Goal: Information Seeking & Learning: Learn about a topic

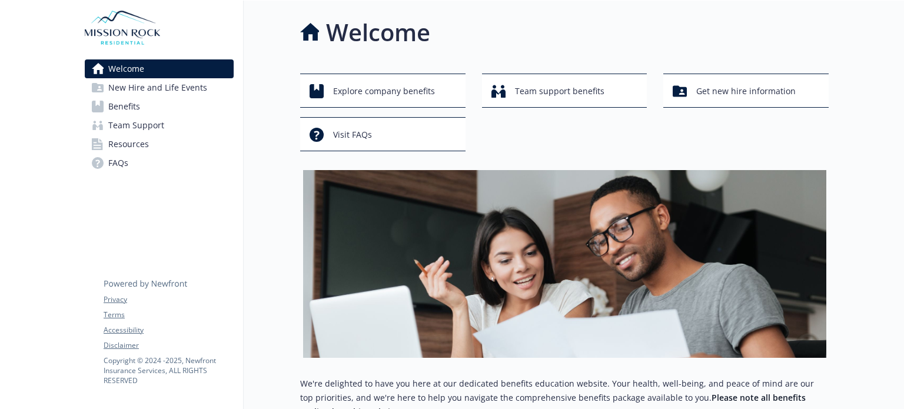
click at [138, 100] on span "Benefits" at bounding box center [124, 106] width 32 height 19
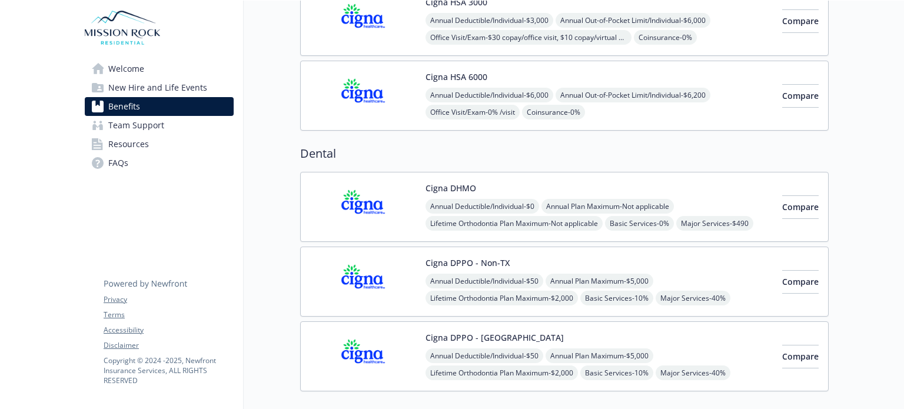
scroll to position [353, 0]
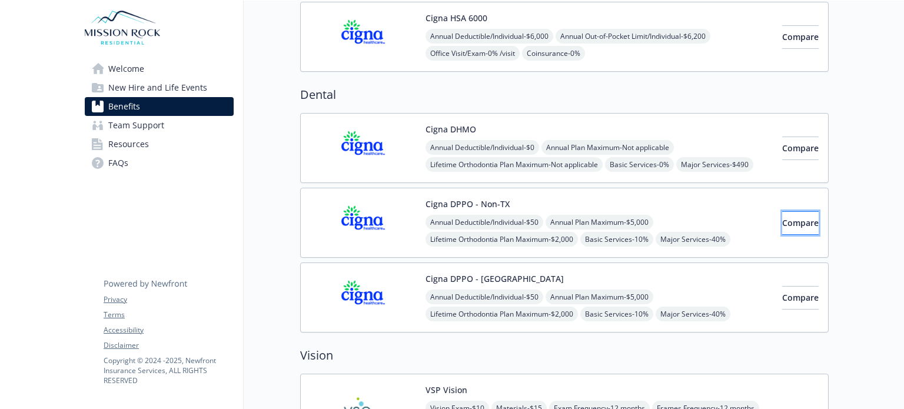
click at [782, 219] on span "Compare" at bounding box center [800, 222] width 36 height 11
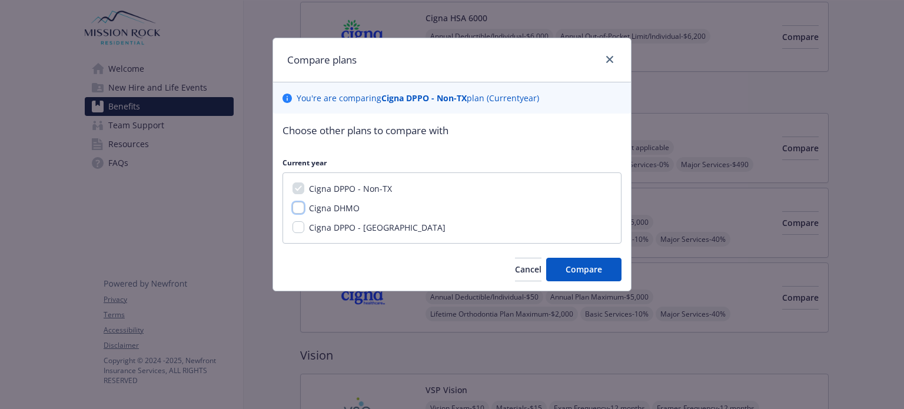
click at [296, 211] on input "Cigna DHMO" at bounding box center [298, 208] width 12 height 12
checkbox input "true"
click at [586, 270] on span "Compare" at bounding box center [583, 269] width 36 height 11
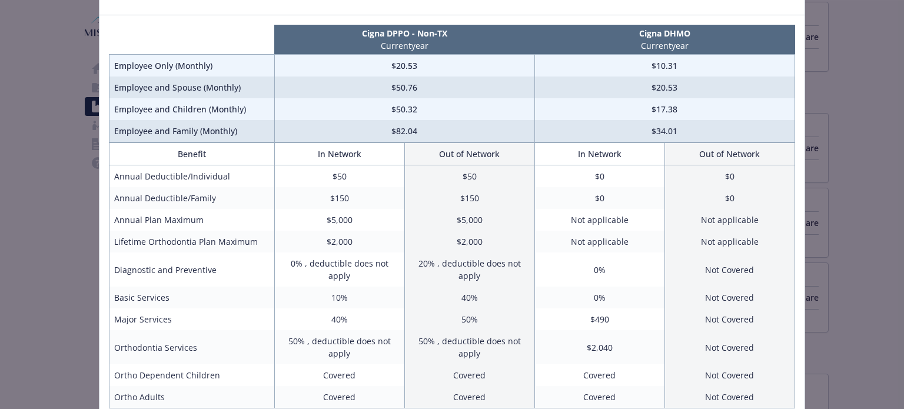
scroll to position [0, 0]
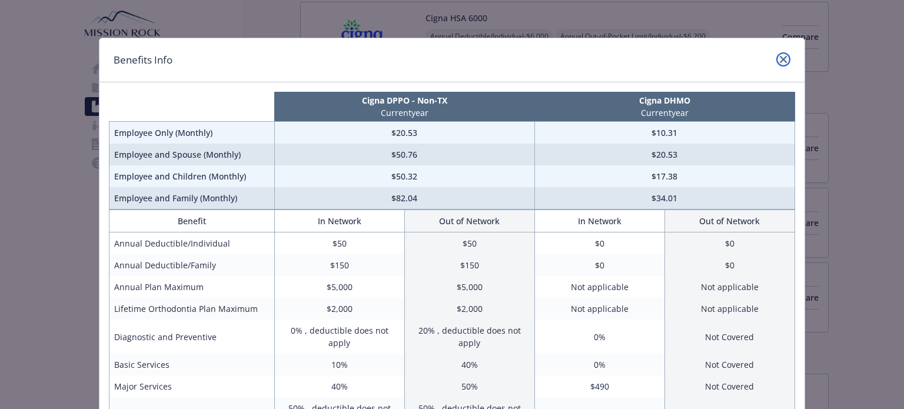
click at [782, 63] on link "close" at bounding box center [783, 59] width 14 height 14
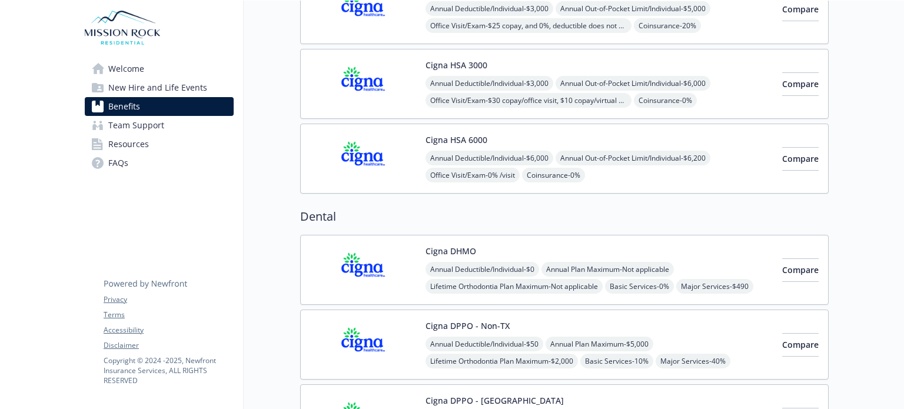
scroll to position [294, 0]
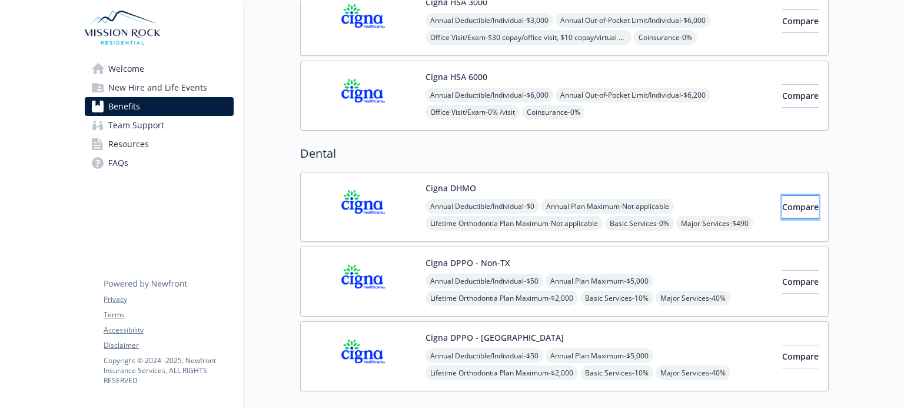
click at [782, 209] on span "Compare" at bounding box center [800, 206] width 36 height 11
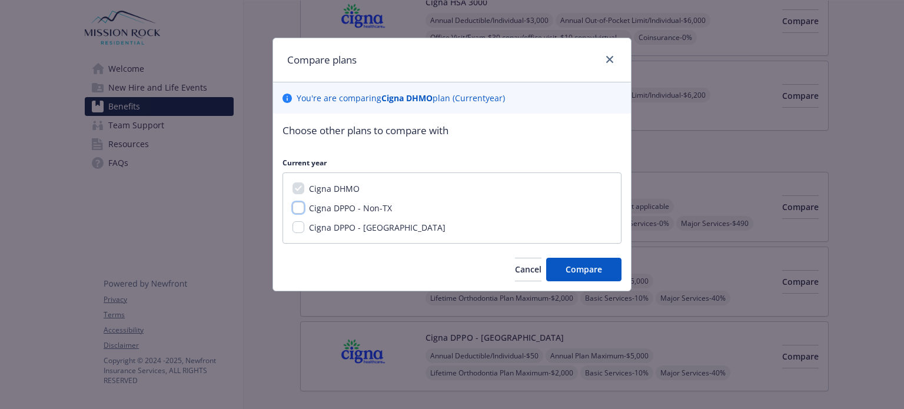
click at [299, 210] on input "Cigna DPPO - Non-TX" at bounding box center [298, 208] width 12 height 12
checkbox input "true"
click at [556, 274] on button "Compare" at bounding box center [583, 270] width 75 height 24
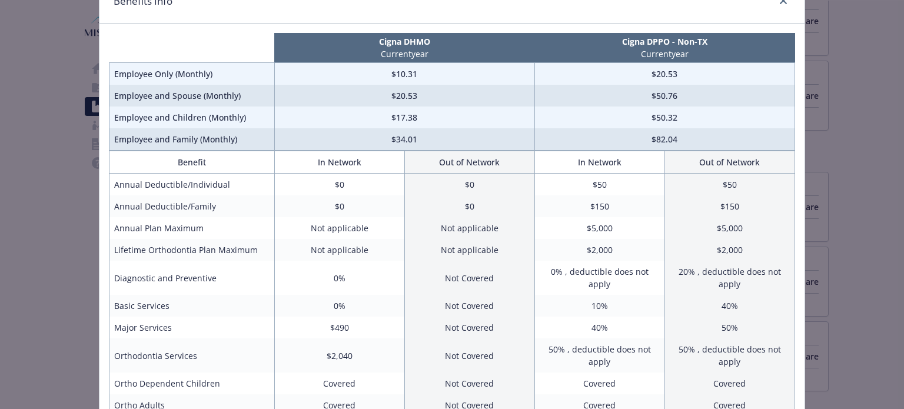
scroll to position [0, 0]
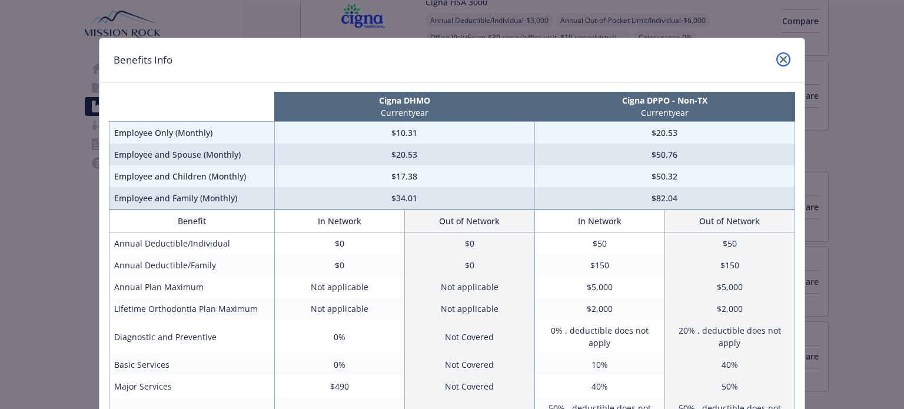
click at [780, 62] on icon "close" at bounding box center [783, 59] width 7 height 7
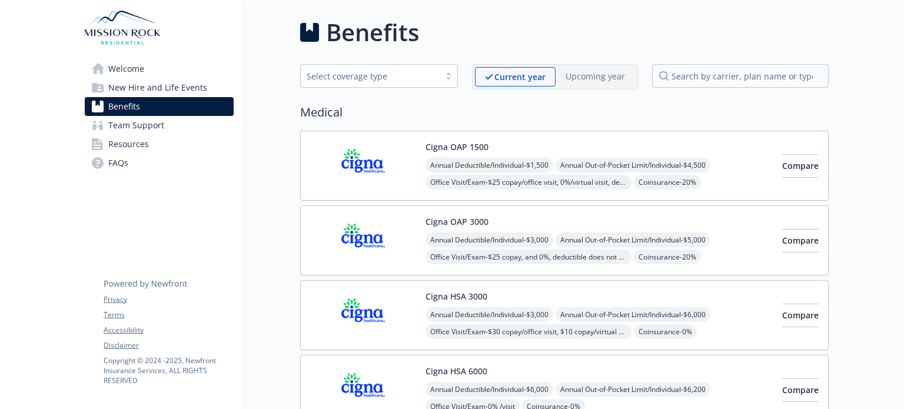
click at [161, 93] on span "New Hire and Life Events" at bounding box center [157, 87] width 99 height 19
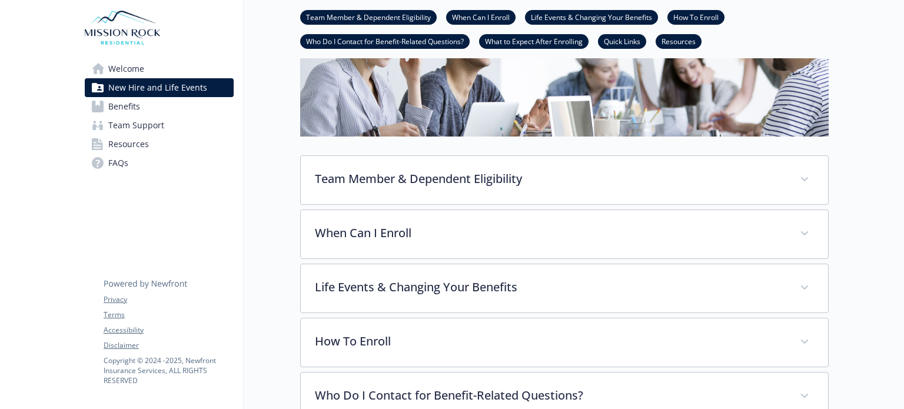
scroll to position [176, 0]
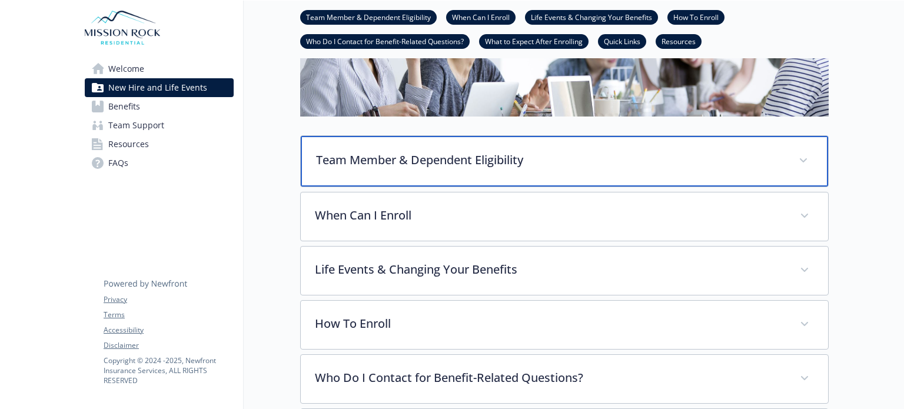
click at [545, 156] on p "Team Member & Dependent Eligibility" at bounding box center [550, 160] width 468 height 18
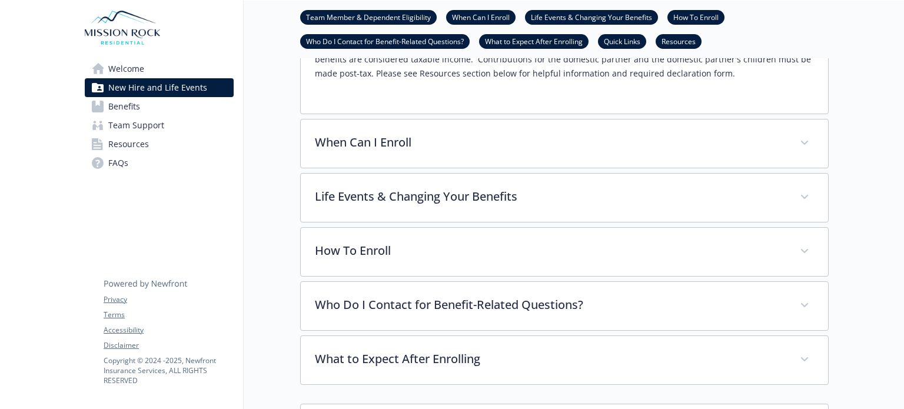
scroll to position [588, 0]
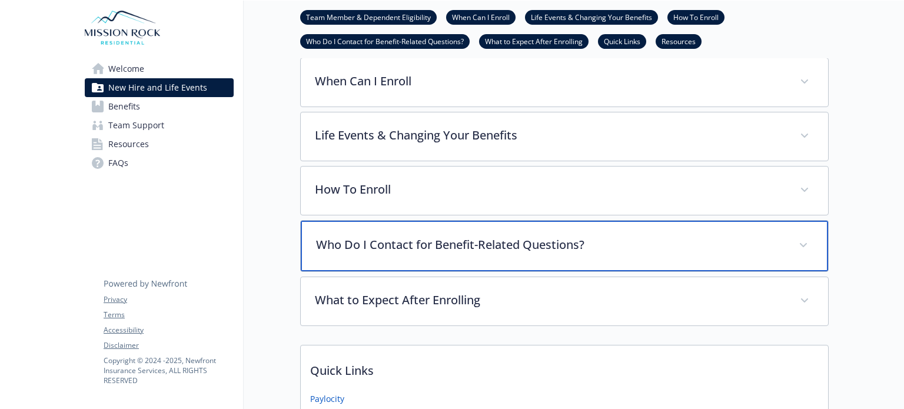
click at [376, 252] on div "Who Do I Contact for Benefit-Related Questions?" at bounding box center [564, 246] width 527 height 51
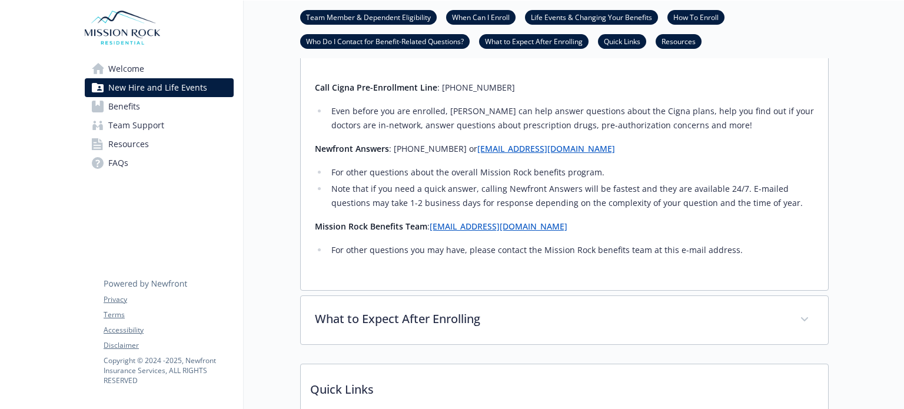
scroll to position [824, 0]
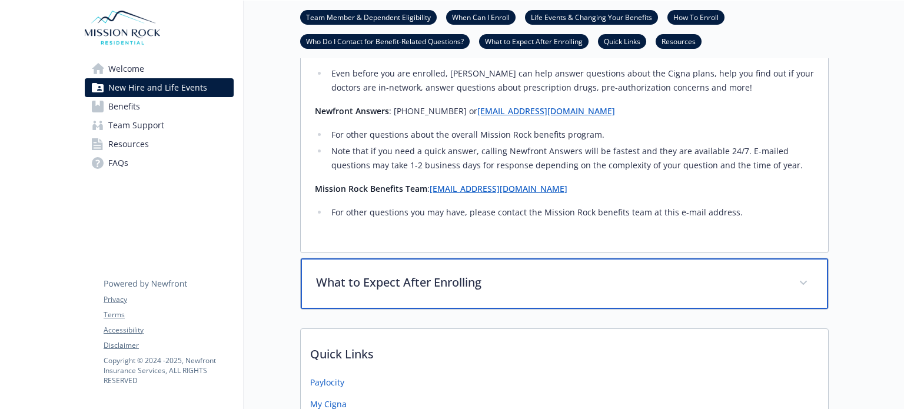
click at [351, 287] on p "What to Expect After Enrolling" at bounding box center [550, 283] width 468 height 18
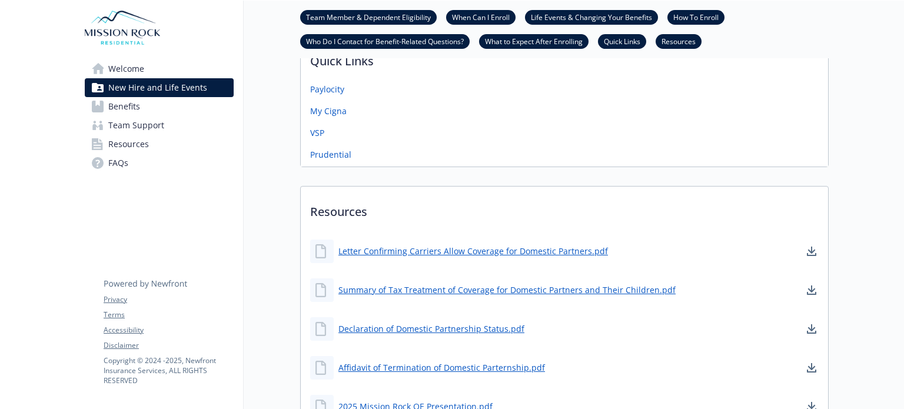
scroll to position [1647, 0]
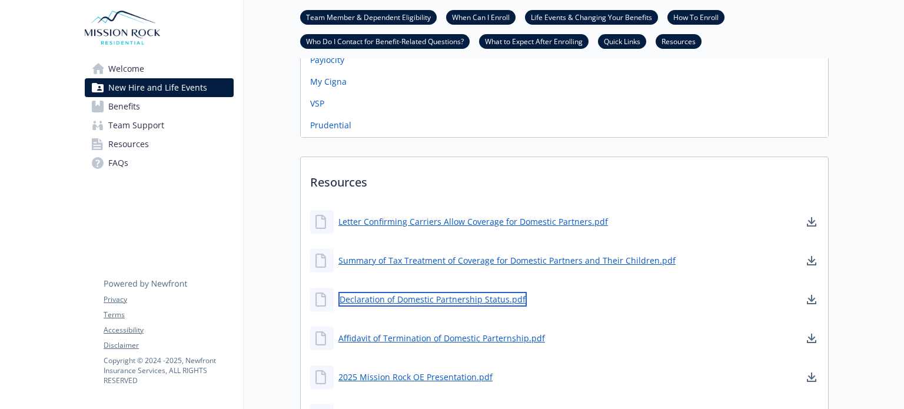
click at [421, 291] on div "Declaration of Domestic Partnership Status.pdf" at bounding box center [418, 300] width 217 height 24
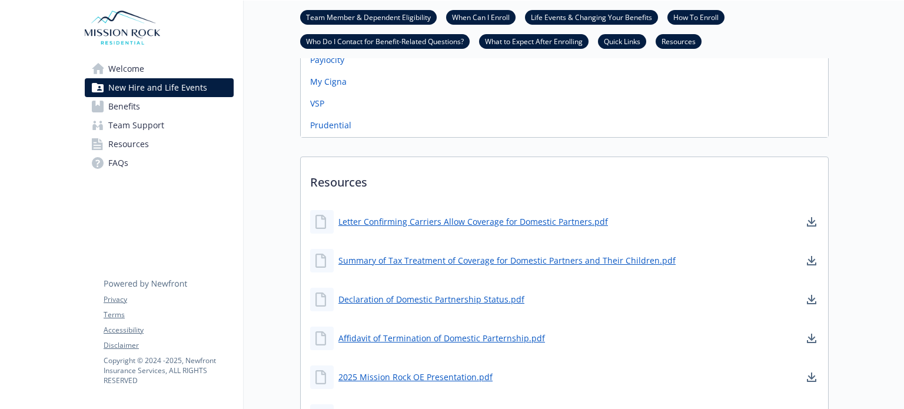
click at [421, 291] on div "Declaration of Domestic Partnership Status.pdf" at bounding box center [417, 300] width 214 height 24
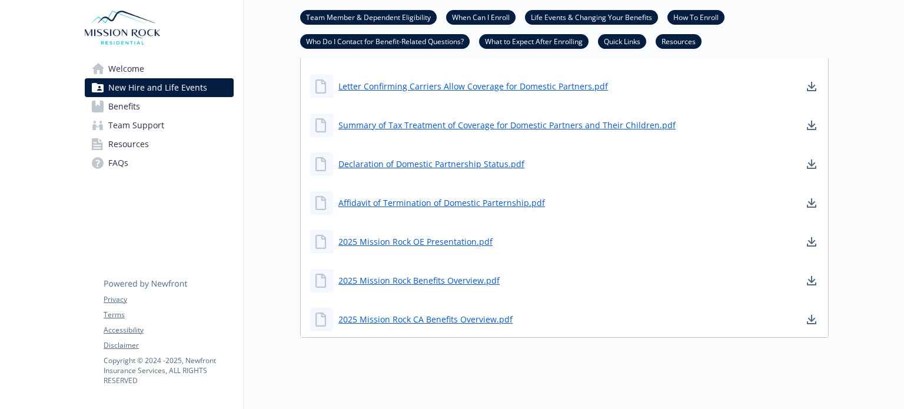
scroll to position [1789, 0]
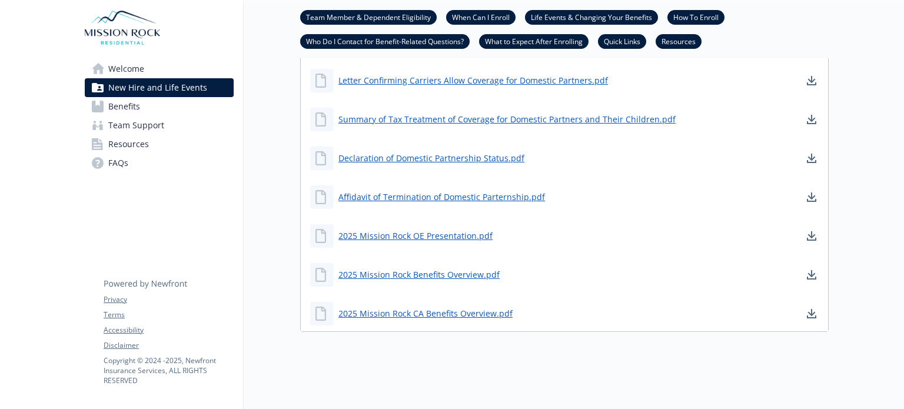
click at [125, 72] on span "Welcome" at bounding box center [126, 68] width 36 height 19
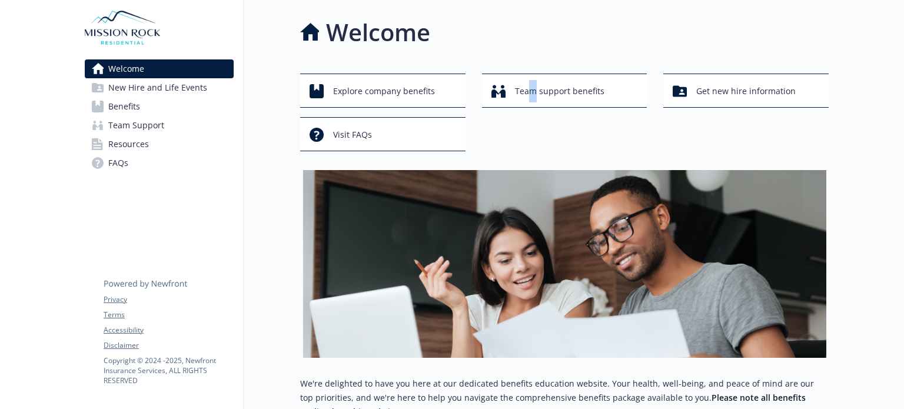
click at [531, 111] on div "Explore company benefits Team support benefits Get new hire information Visit F…" at bounding box center [564, 113] width 528 height 78
click at [529, 94] on span "Team support benefits" at bounding box center [559, 91] width 89 height 22
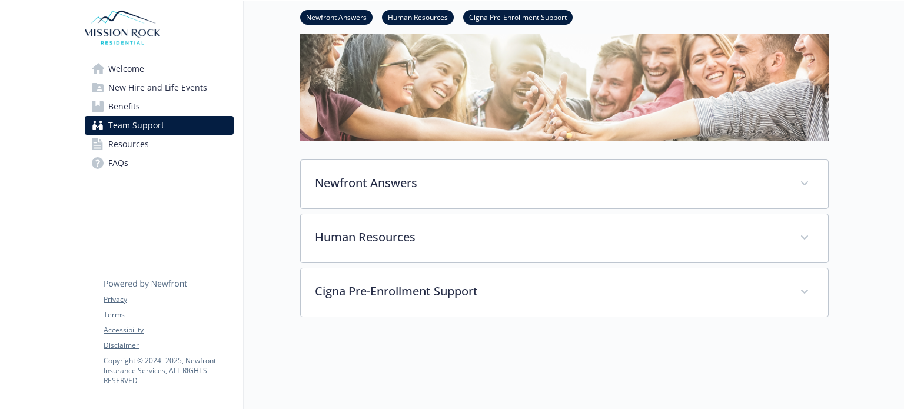
scroll to position [39, 0]
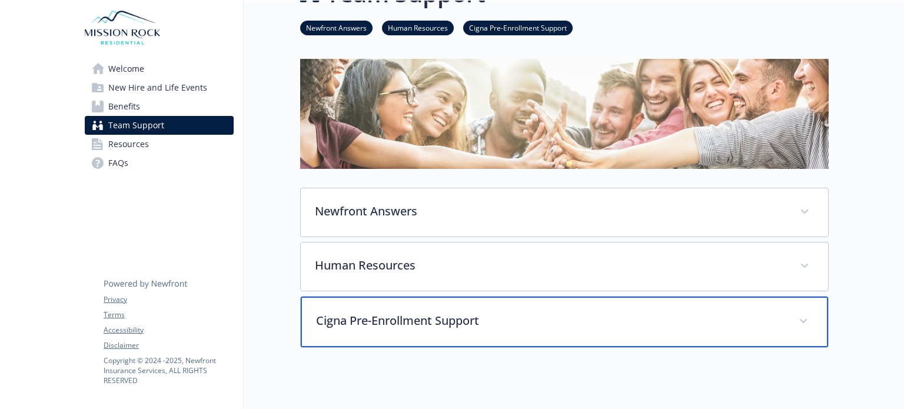
click at [635, 303] on div "Cigna Pre-Enrollment Support" at bounding box center [564, 322] width 527 height 51
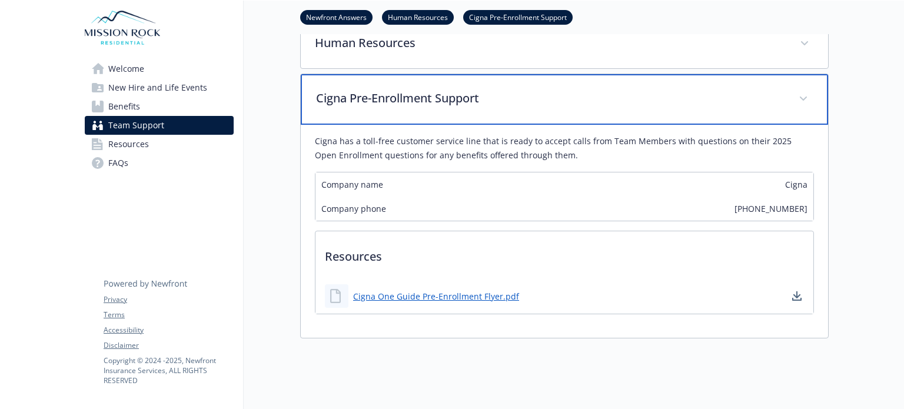
scroll to position [274, 0]
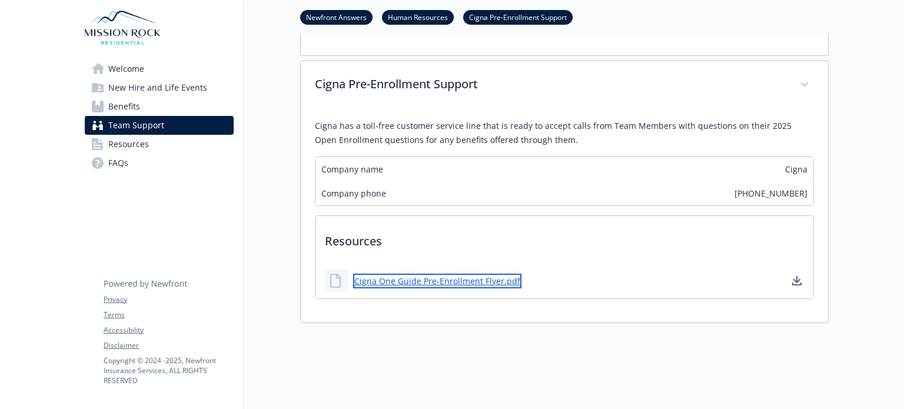
click at [442, 284] on link "Cigna One Guide Pre-Enrollment Flyer.pdf" at bounding box center [437, 281] width 168 height 15
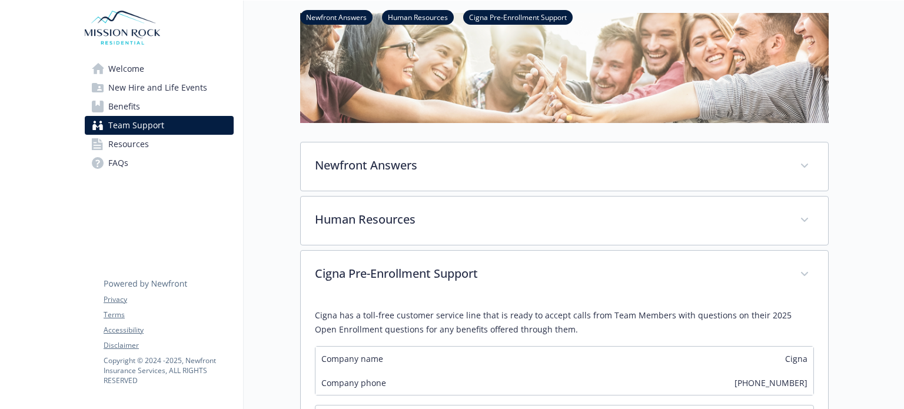
scroll to position [0, 0]
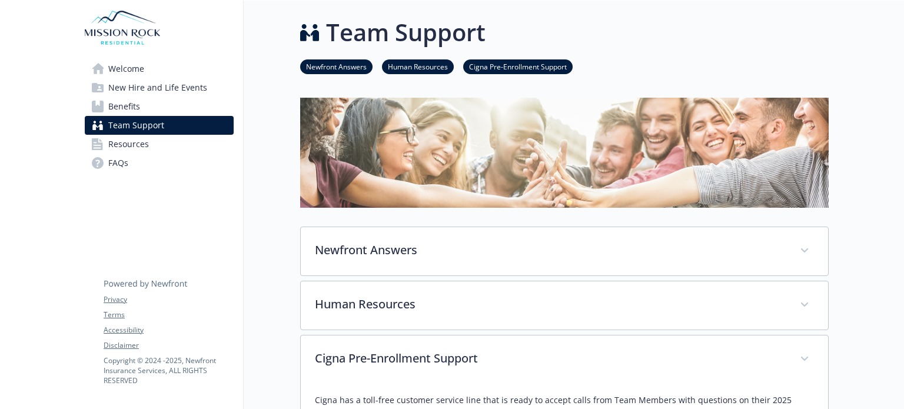
click at [141, 106] on link "Benefits" at bounding box center [159, 106] width 149 height 19
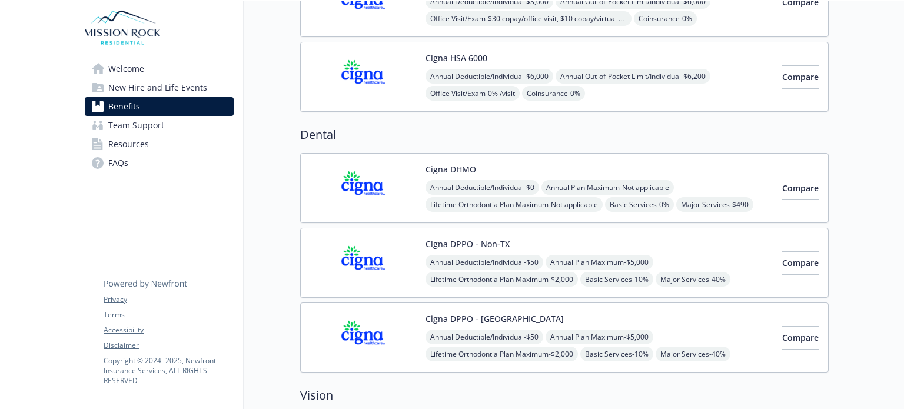
scroll to position [235, 0]
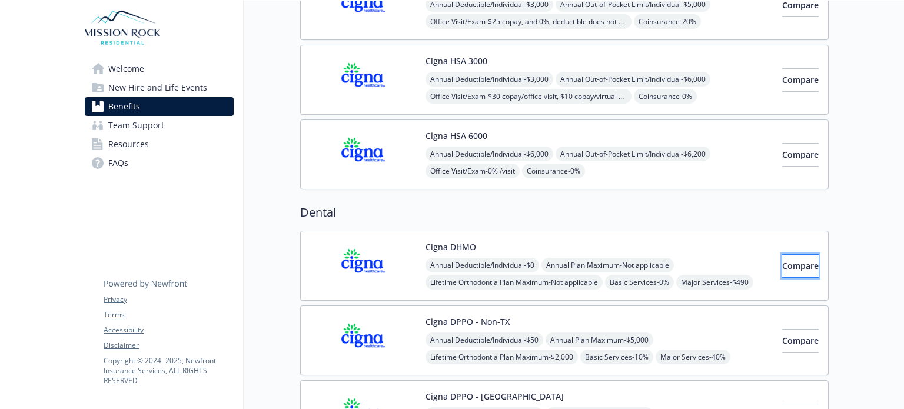
click at [784, 261] on span "Compare" at bounding box center [800, 265] width 36 height 11
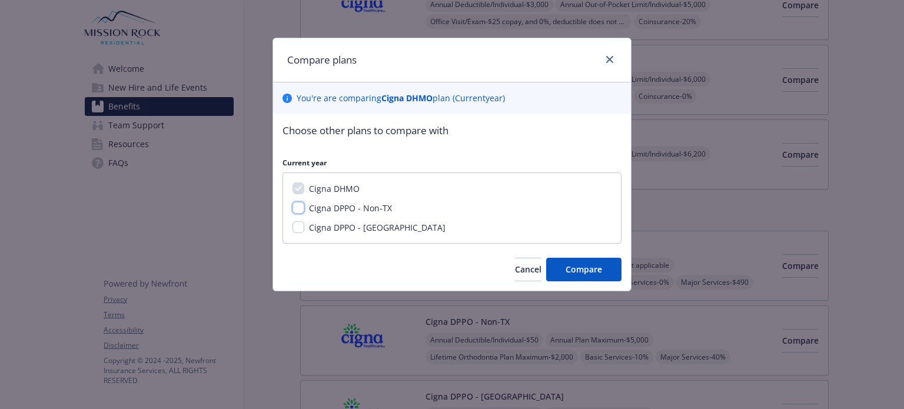
click at [302, 210] on input "Cigna DPPO - Non-TX" at bounding box center [298, 208] width 12 height 12
checkbox input "true"
click at [592, 275] on button "Compare" at bounding box center [583, 270] width 75 height 24
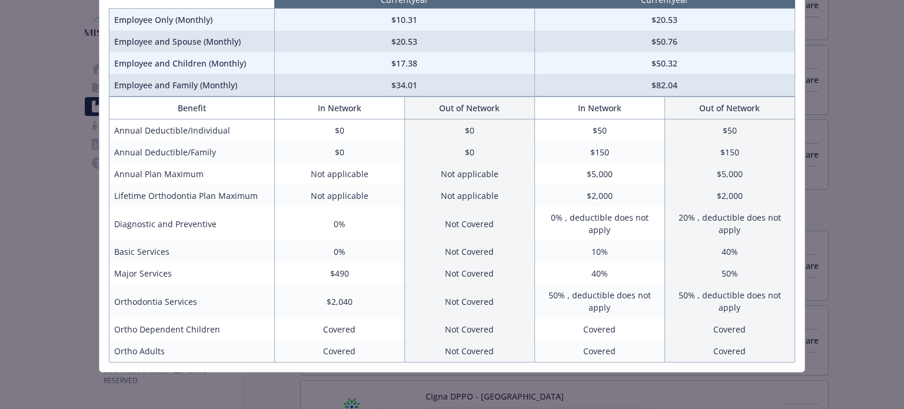
scroll to position [0, 0]
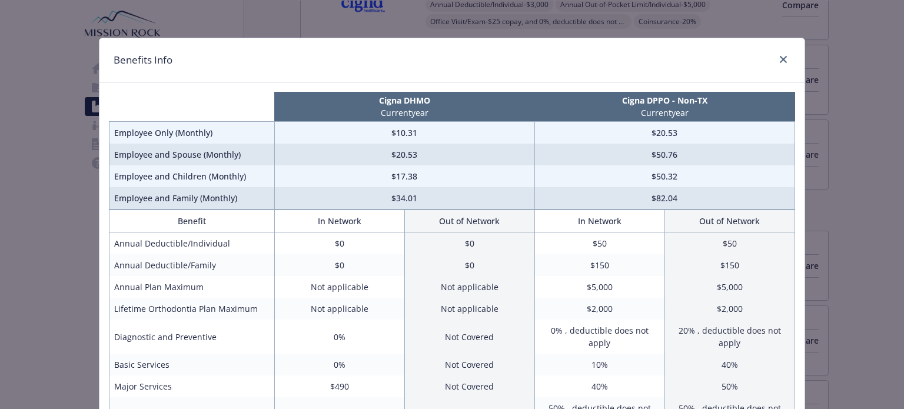
drag, startPoint x: 555, startPoint y: 52, endPoint x: 560, endPoint y: 64, distance: 13.2
click at [560, 64] on div "Benefits Info" at bounding box center [451, 60] width 705 height 44
click at [780, 59] on icon "close" at bounding box center [783, 59] width 7 height 7
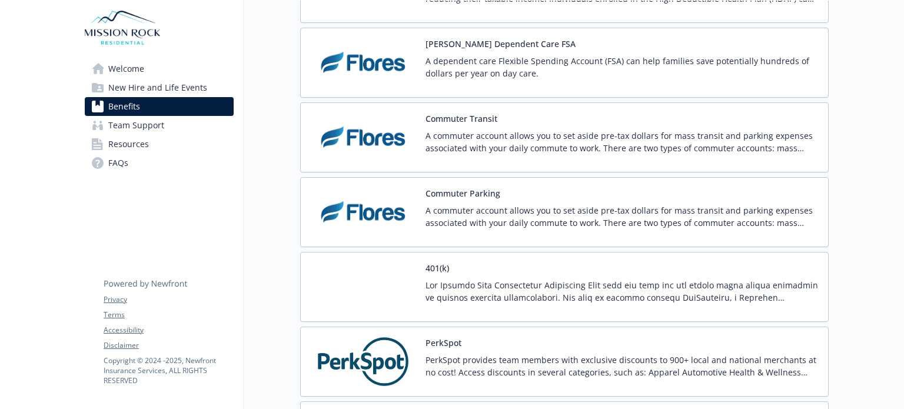
scroll to position [2059, 0]
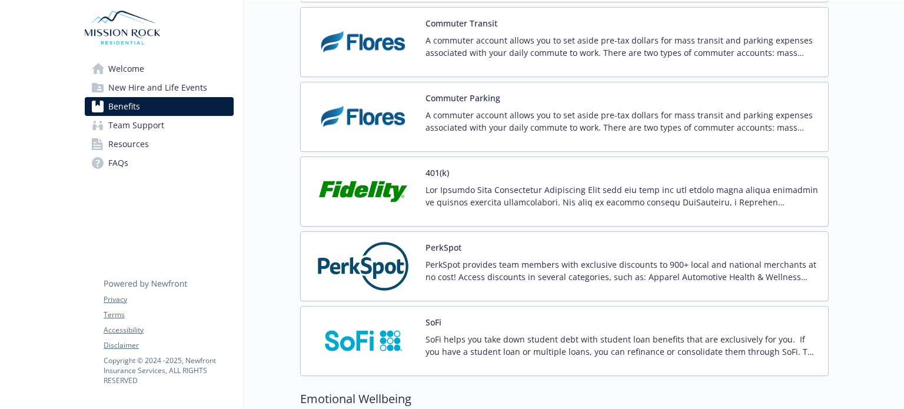
click at [375, 205] on img at bounding box center [363, 191] width 106 height 50
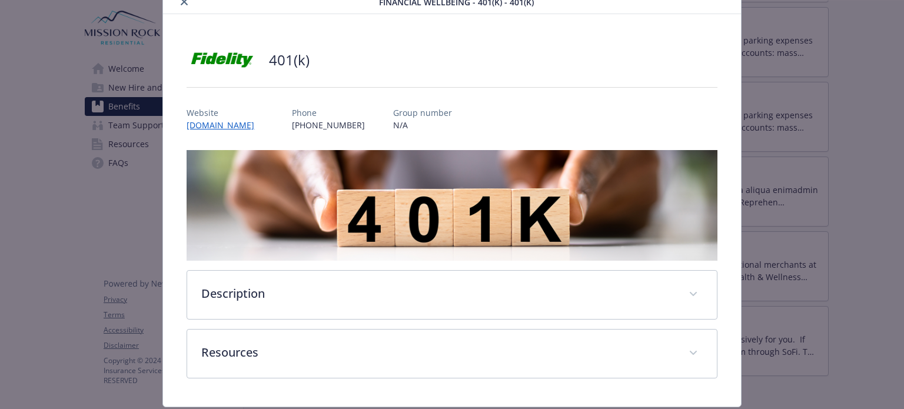
scroll to position [82, 0]
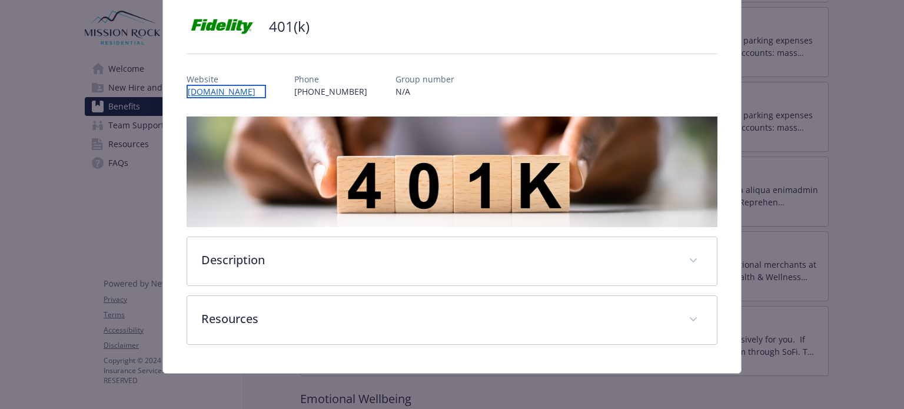
click at [221, 88] on link "[DOMAIN_NAME]" at bounding box center [226, 92] width 79 height 14
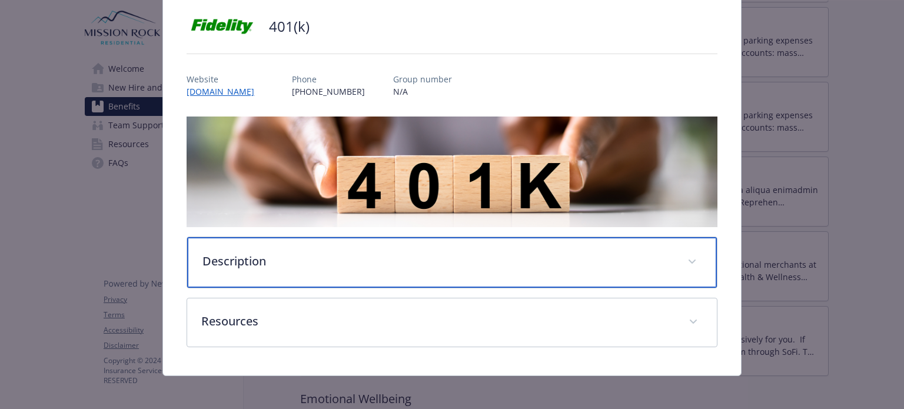
click at [266, 262] on p "Description" at bounding box center [437, 261] width 470 height 18
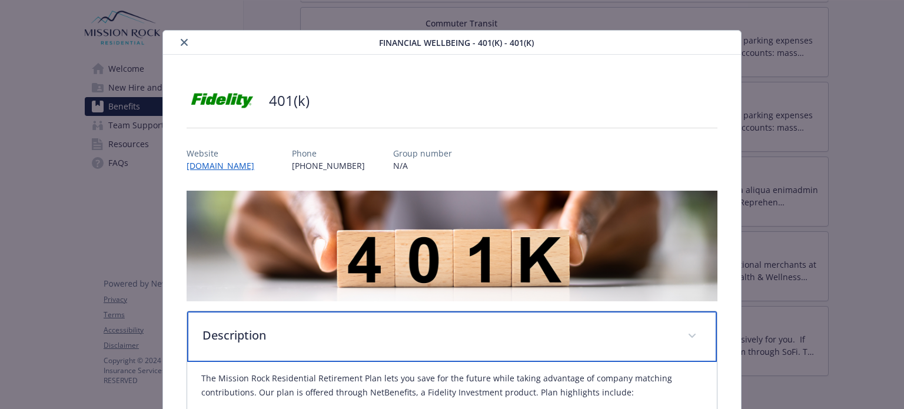
scroll to position [0, 0]
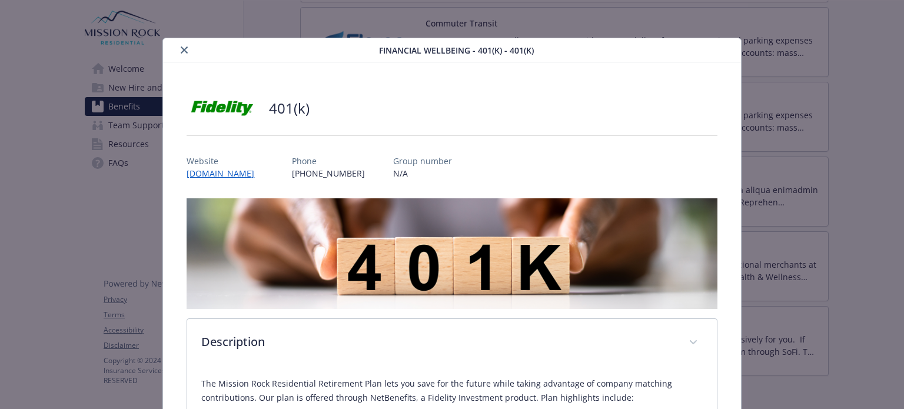
click at [181, 48] on icon "close" at bounding box center [184, 49] width 7 height 7
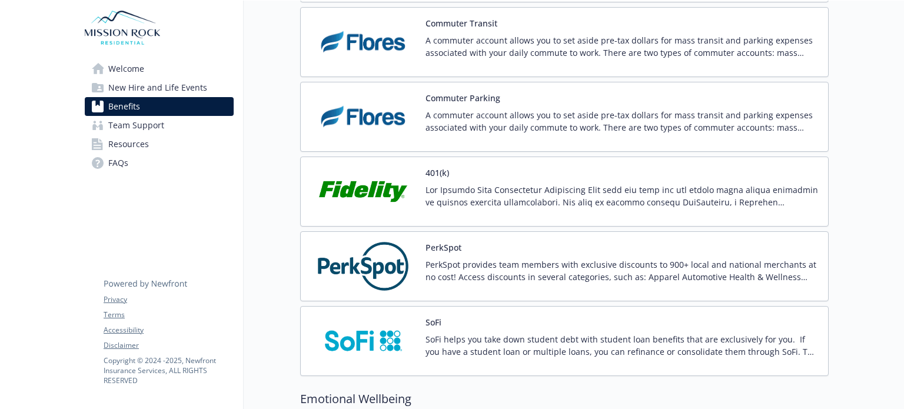
click at [658, 258] on p "PerkSpot provides team members with exclusive discounts to 900+ local and natio…" at bounding box center [621, 270] width 393 height 25
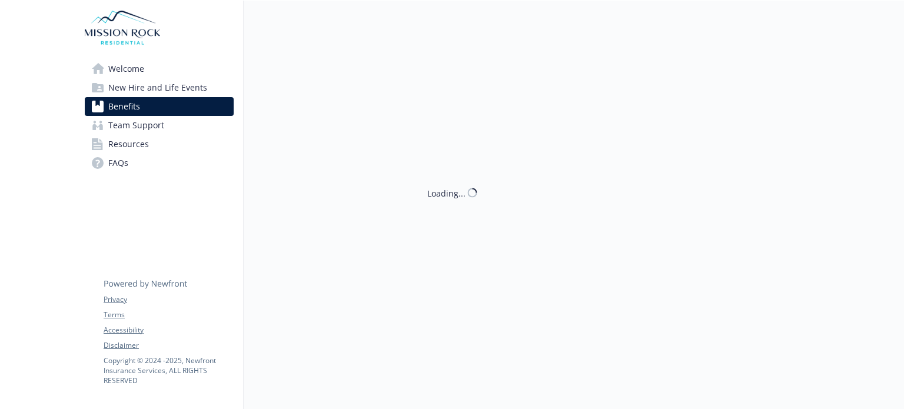
scroll to position [2059, 0]
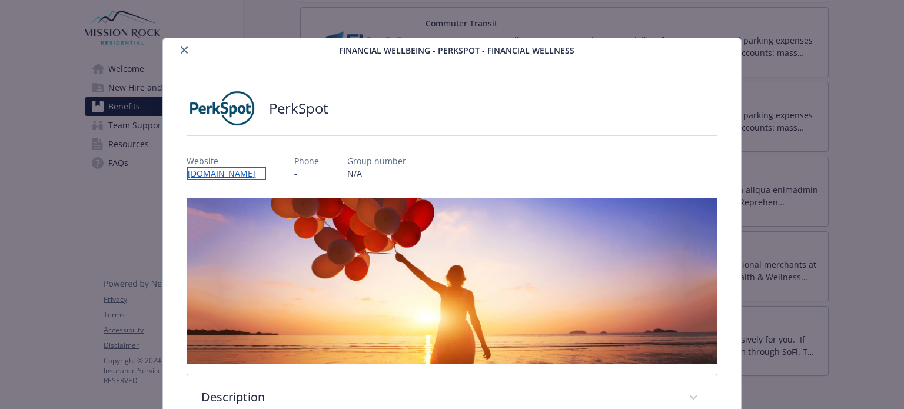
click at [208, 172] on link "[DOMAIN_NAME]" at bounding box center [226, 173] width 79 height 14
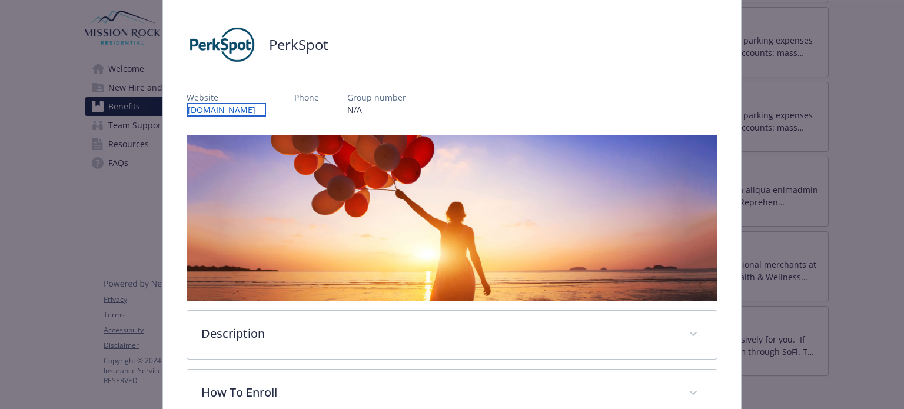
scroll to position [0, 0]
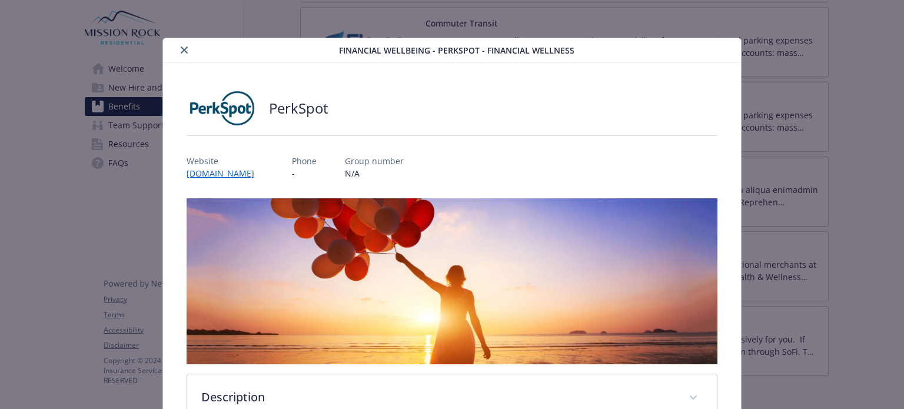
click at [181, 50] on icon "close" at bounding box center [184, 49] width 7 height 7
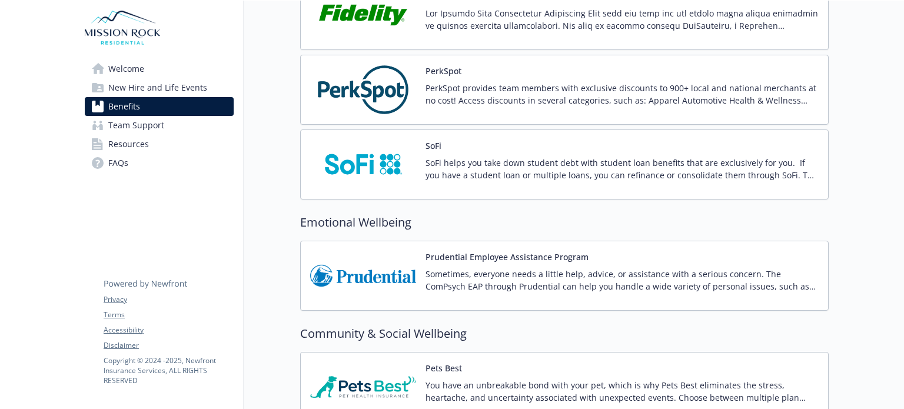
scroll to position [2294, 0]
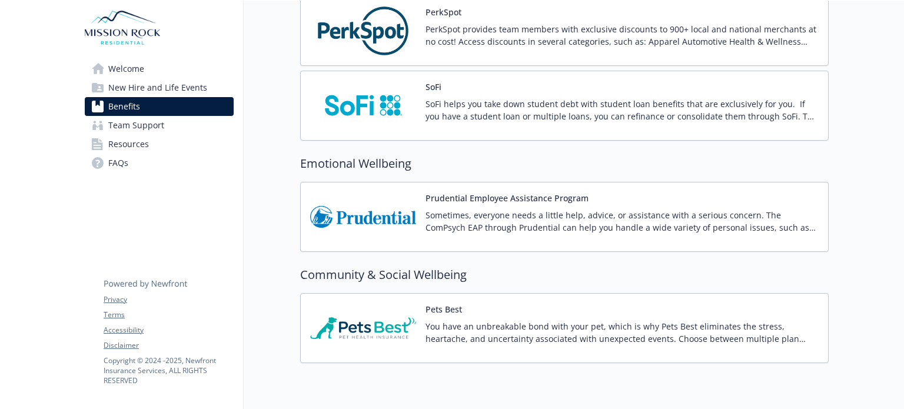
click at [478, 221] on p "Sometimes, everyone needs a little help, advice, or assistance with a serious c…" at bounding box center [621, 221] width 393 height 25
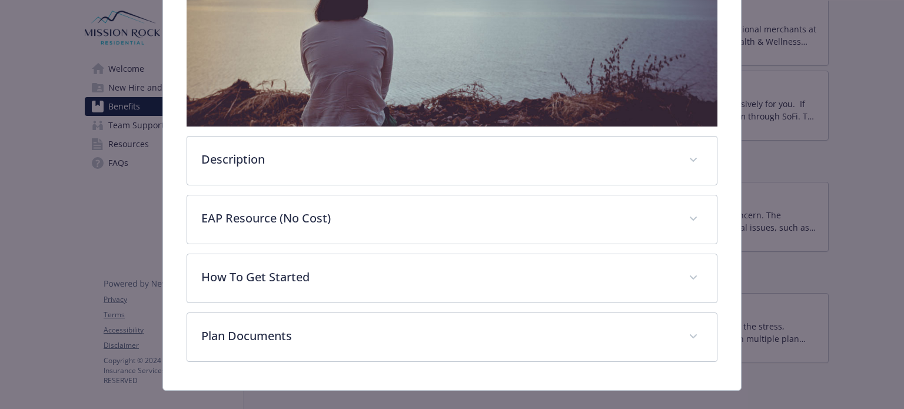
scroll to position [318, 0]
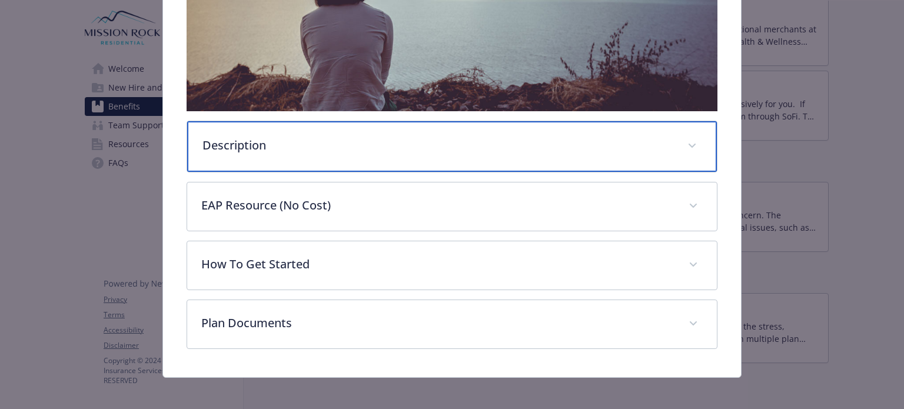
click at [330, 138] on p "Description" at bounding box center [437, 145] width 470 height 18
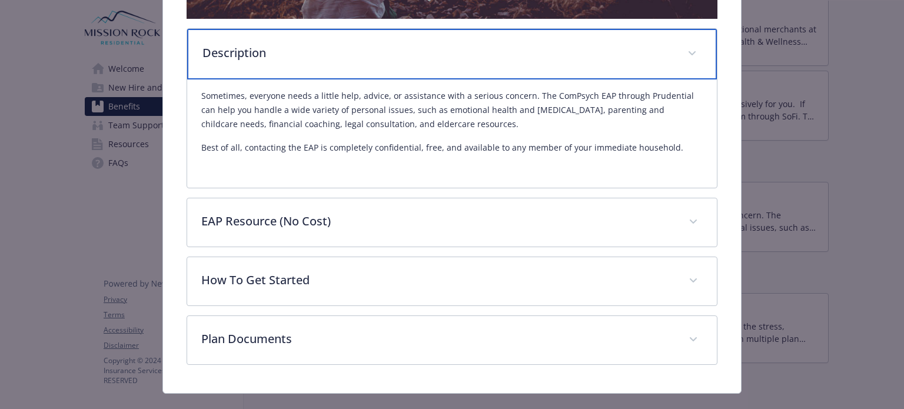
scroll to position [428, 0]
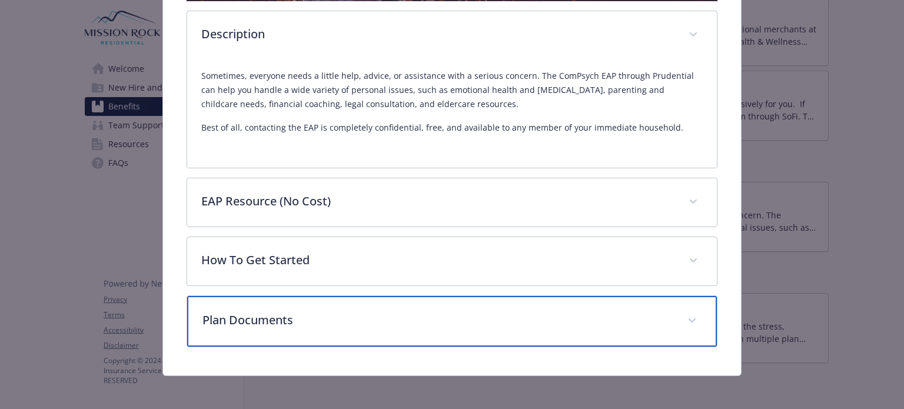
click at [309, 315] on p "Plan Documents" at bounding box center [437, 320] width 470 height 18
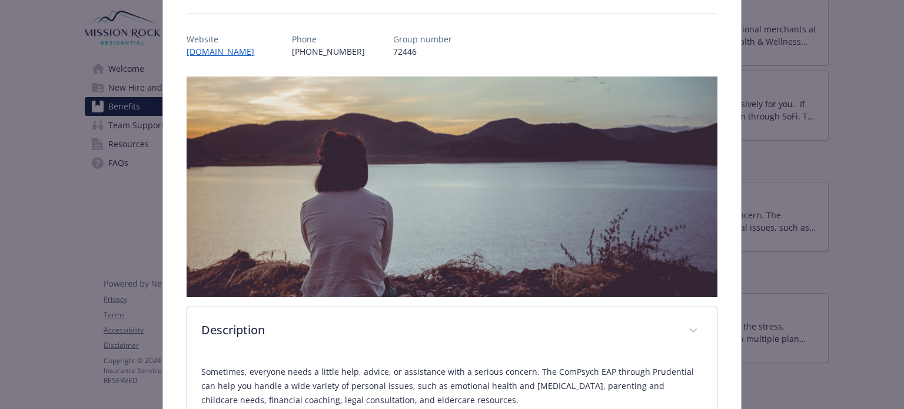
scroll to position [0, 0]
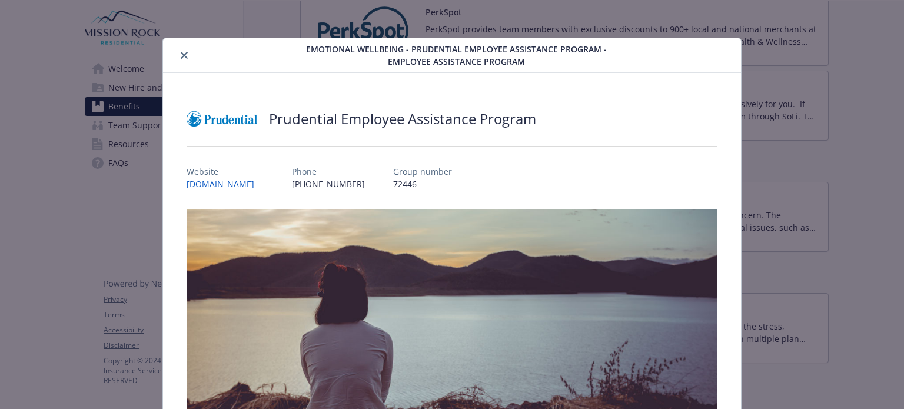
click at [184, 52] on icon "close" at bounding box center [184, 55] width 7 height 7
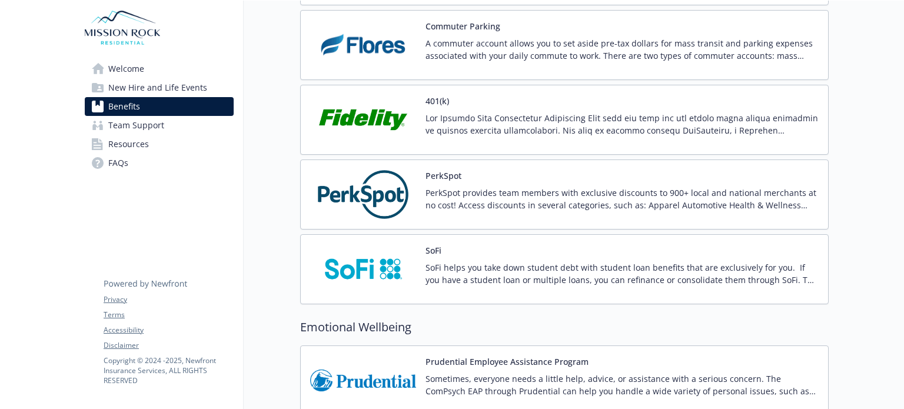
scroll to position [2059, 0]
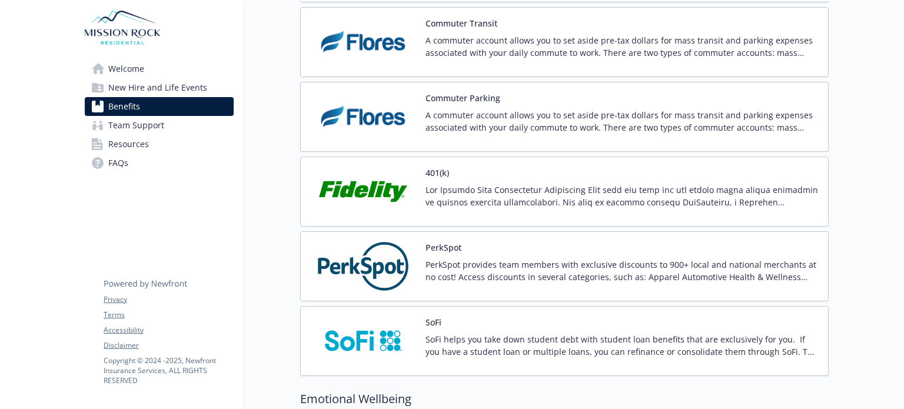
click at [444, 333] on p "SoFi helps you take down student debt with student loan benefits that are exclu…" at bounding box center [621, 345] width 393 height 25
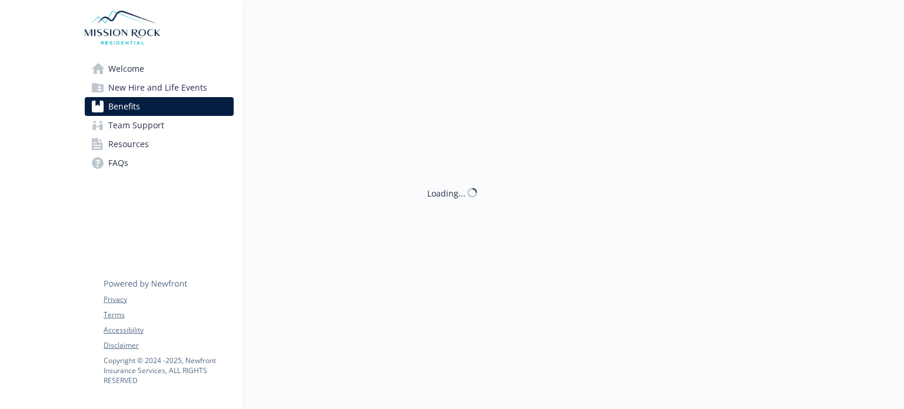
scroll to position [2059, 0]
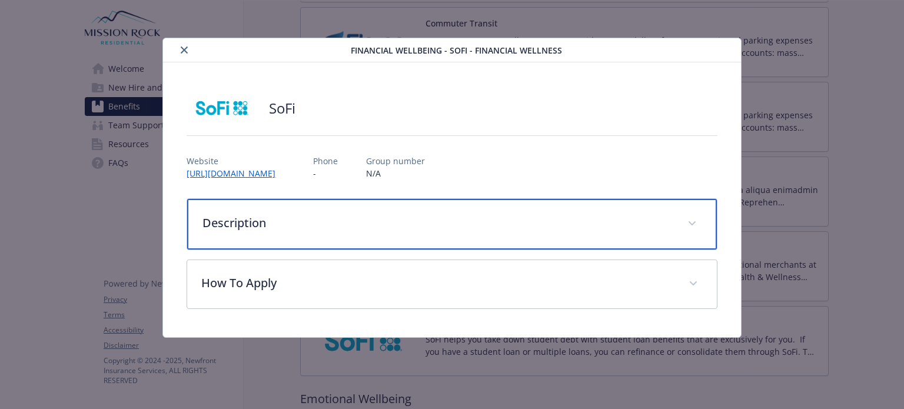
click at [279, 217] on p "Description" at bounding box center [437, 223] width 470 height 18
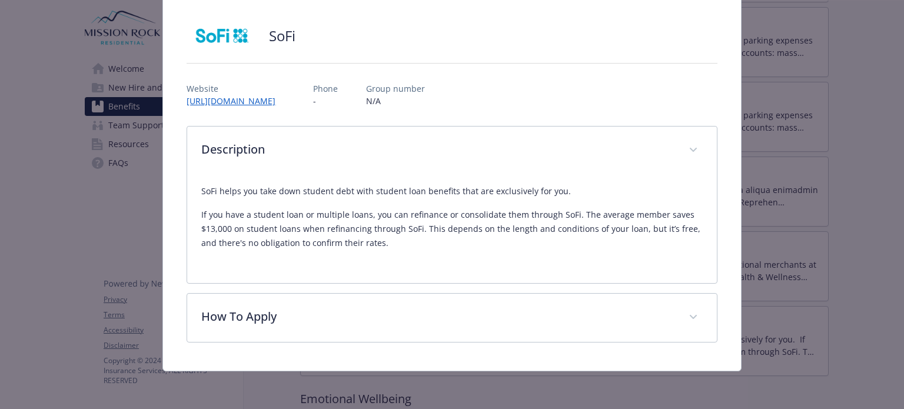
scroll to position [71, 0]
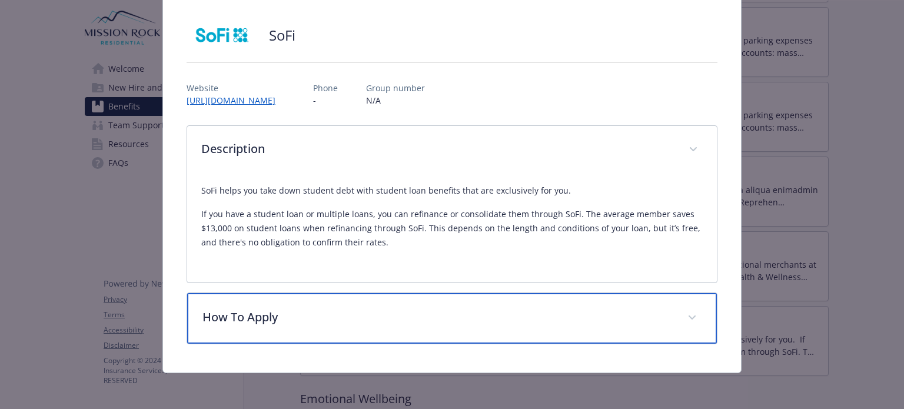
click at [337, 311] on p "How To Apply" at bounding box center [437, 317] width 470 height 18
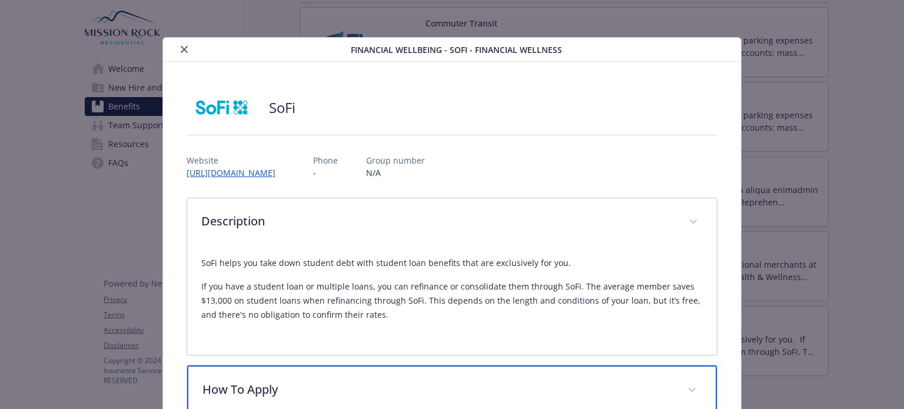
scroll to position [0, 0]
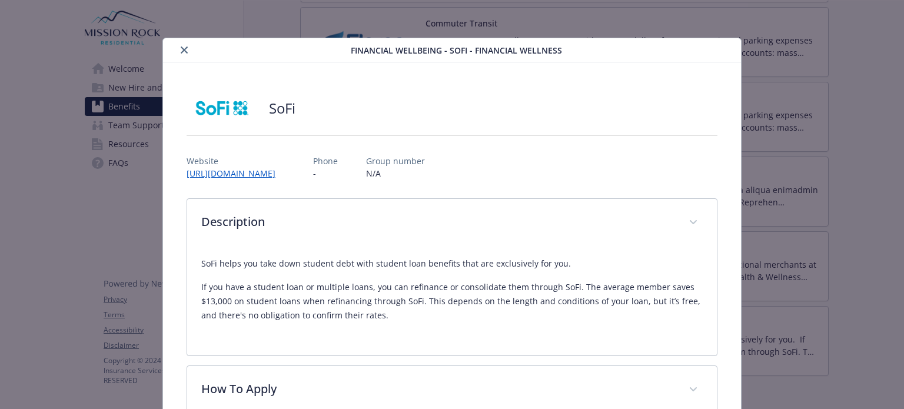
click at [181, 51] on icon "close" at bounding box center [184, 49] width 7 height 7
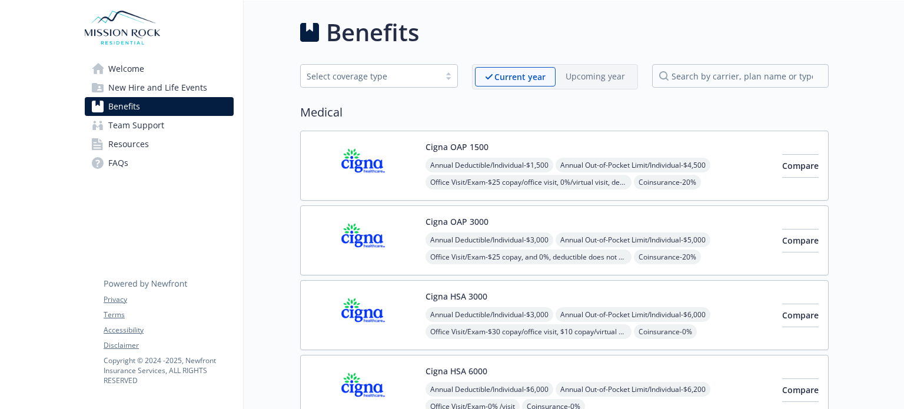
click at [143, 70] on span "Welcome" at bounding box center [126, 68] width 36 height 19
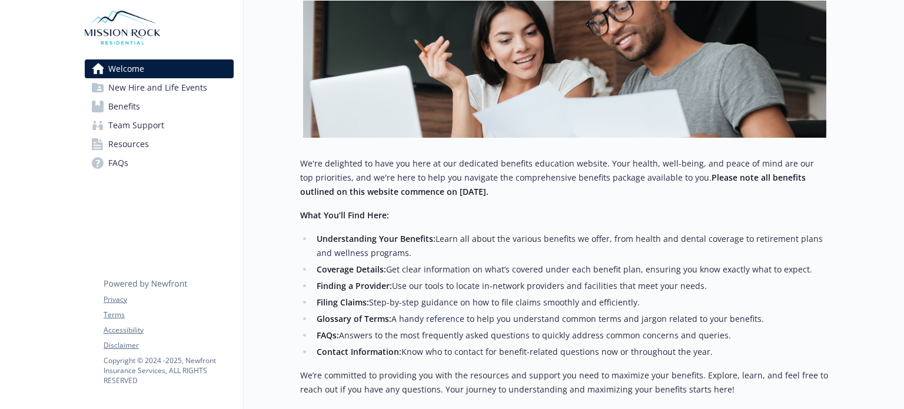
scroll to position [294, 0]
